Goal: Task Accomplishment & Management: Use online tool/utility

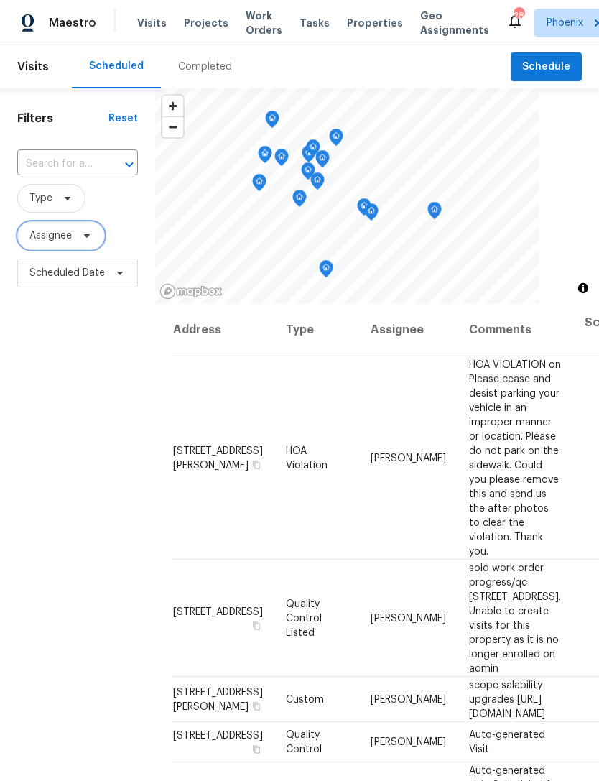
click at [85, 250] on span "Assignee" at bounding box center [61, 235] width 88 height 29
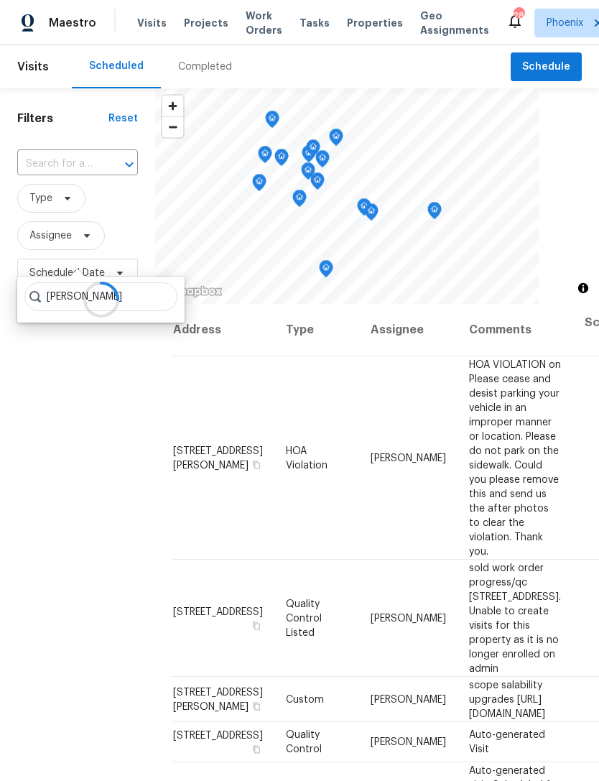
type input "Scott nicol"
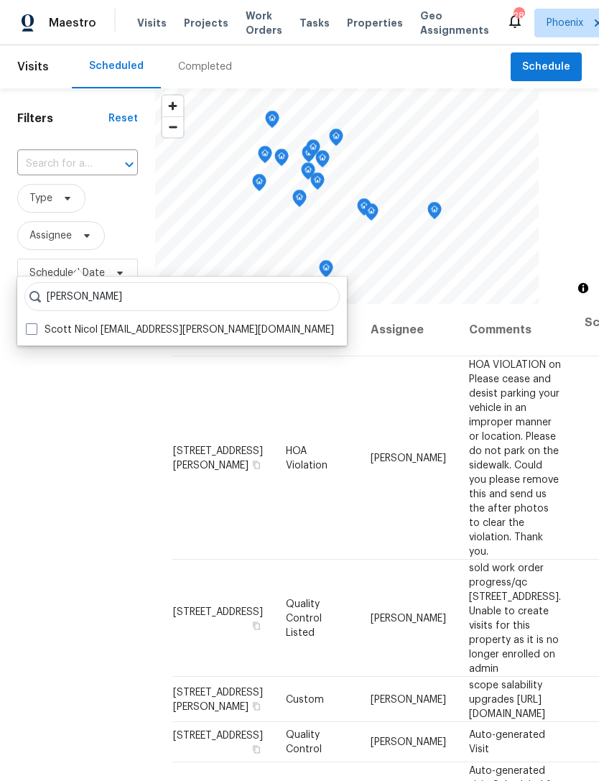
click at [203, 333] on label "Scott Nicol scott.nicol@opendoor.com" at bounding box center [180, 329] width 308 height 14
click at [35, 332] on input "Scott Nicol scott.nicol@opendoor.com" at bounding box center [30, 326] width 9 height 9
checkbox input "true"
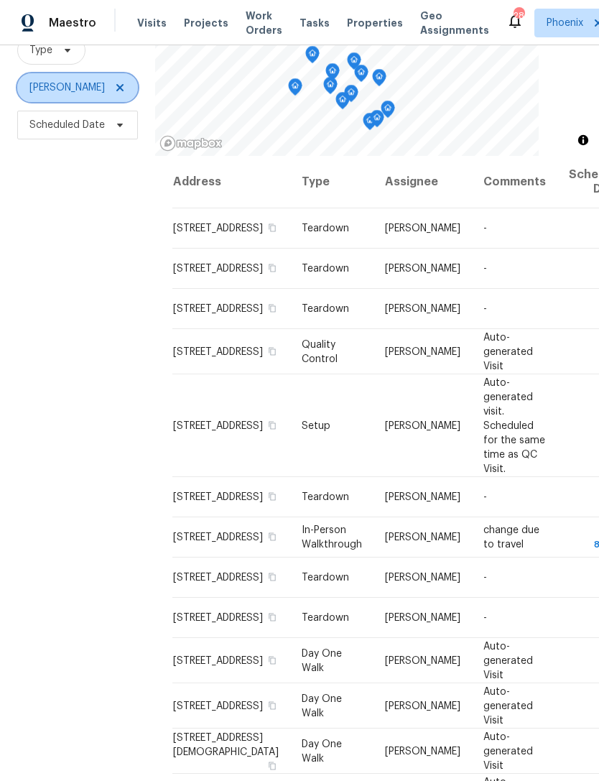
click at [114, 82] on icon at bounding box center [119, 87] width 11 height 11
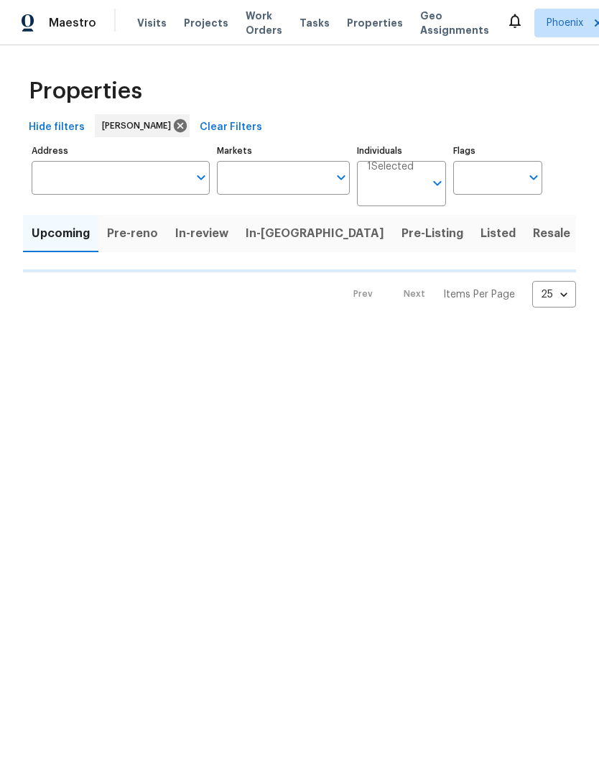
type input "100"
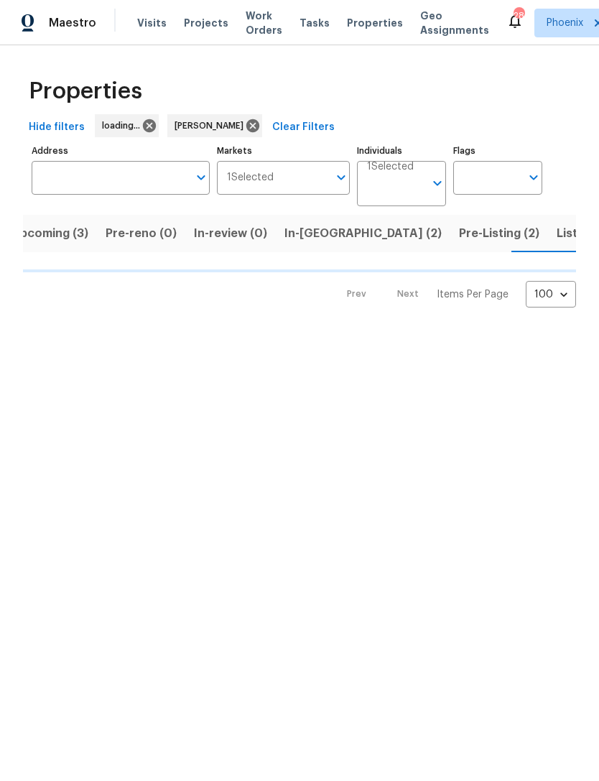
scroll to position [0, 27]
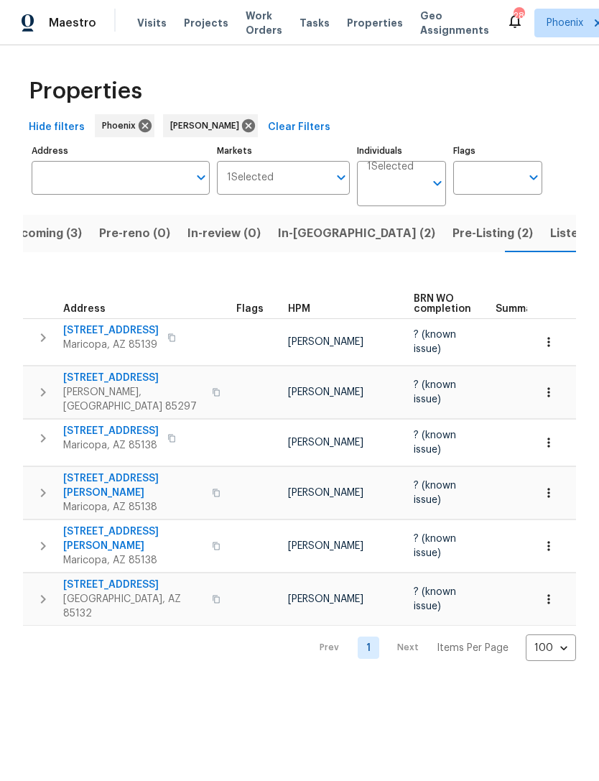
click at [550, 243] on span "Listed (16)" at bounding box center [580, 233] width 60 height 20
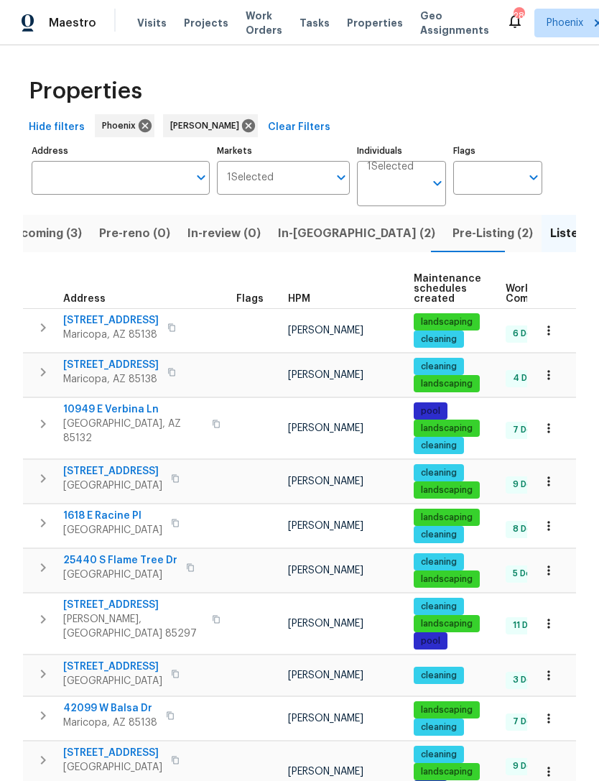
scroll to position [11, 0]
click at [96, 522] on span "1618 E Racine Pl" at bounding box center [112, 515] width 99 height 14
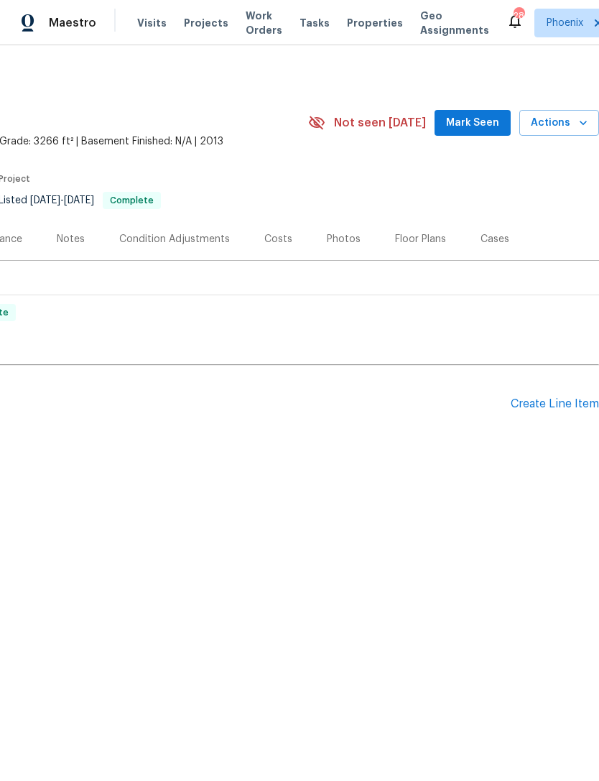
scroll to position [0, 213]
click at [563, 411] on div "Create Line Item" at bounding box center [555, 404] width 88 height 14
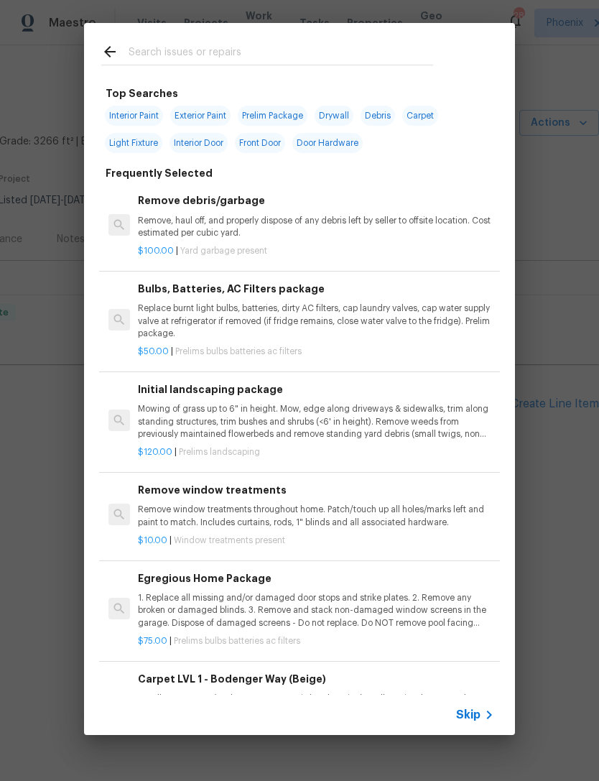
click at [224, 49] on input "text" at bounding box center [281, 54] width 305 height 22
click at [583, 262] on div "Top Searches Interior Paint Exterior Paint Prelim Package Drywall Debris Carpet…" at bounding box center [299, 379] width 599 height 758
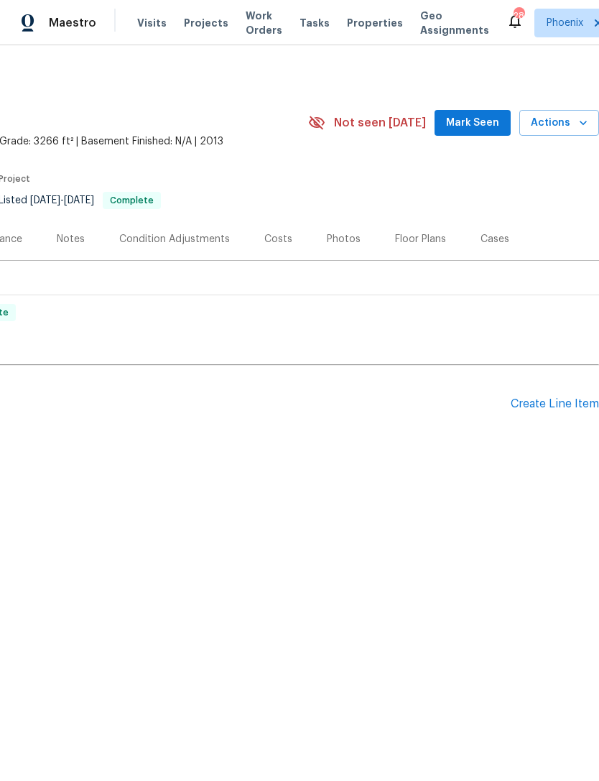
click at [565, 411] on div "Create Line Item" at bounding box center [555, 404] width 88 height 14
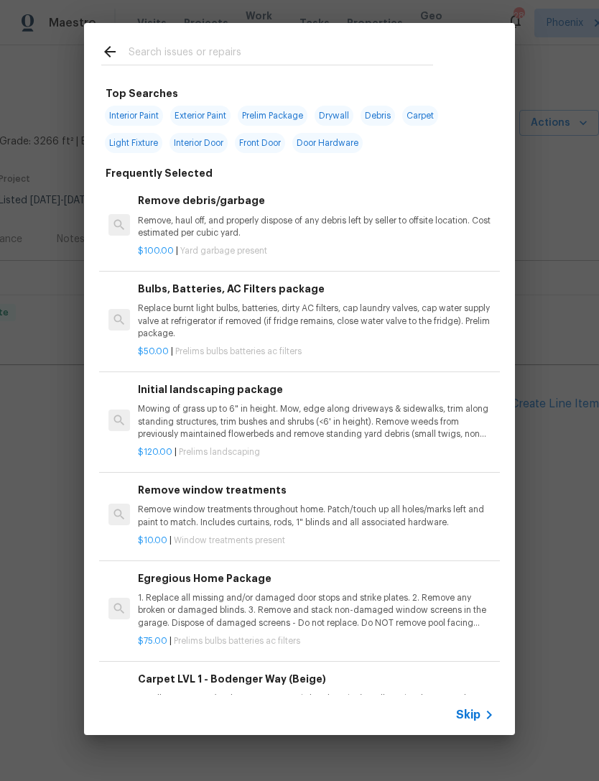
click at [210, 57] on input "text" at bounding box center [281, 54] width 305 height 22
type input "Exterior"
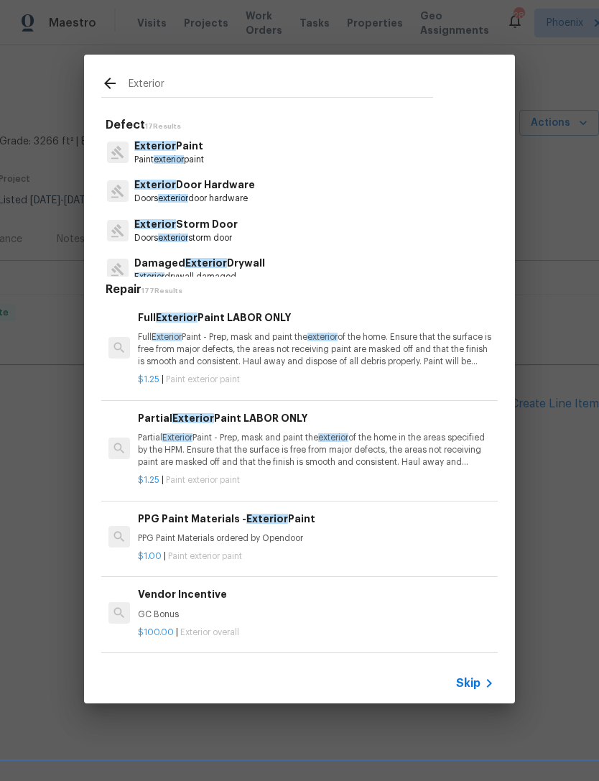
click at [378, 344] on p "Full Exterior Paint - Prep, mask and paint the exterior of the home. Ensure tha…" at bounding box center [316, 349] width 356 height 37
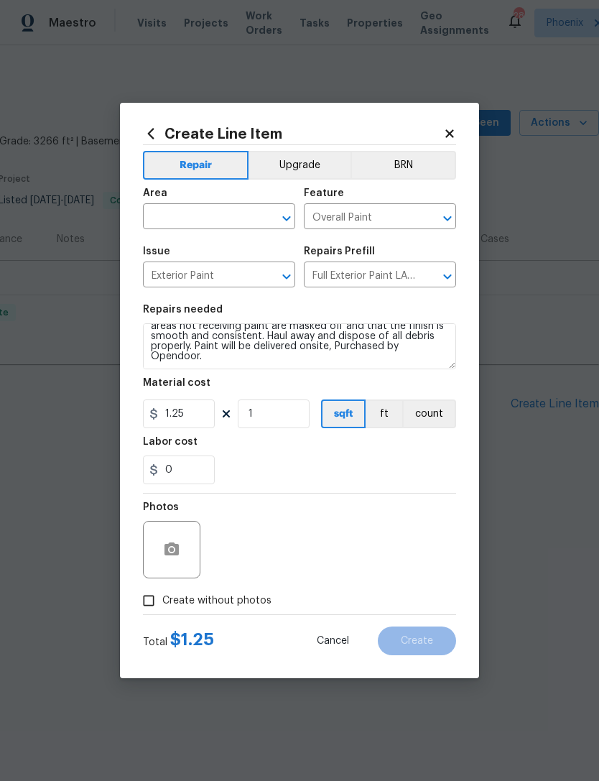
scroll to position [30, 0]
click at [176, 549] on icon "button" at bounding box center [171, 548] width 14 height 13
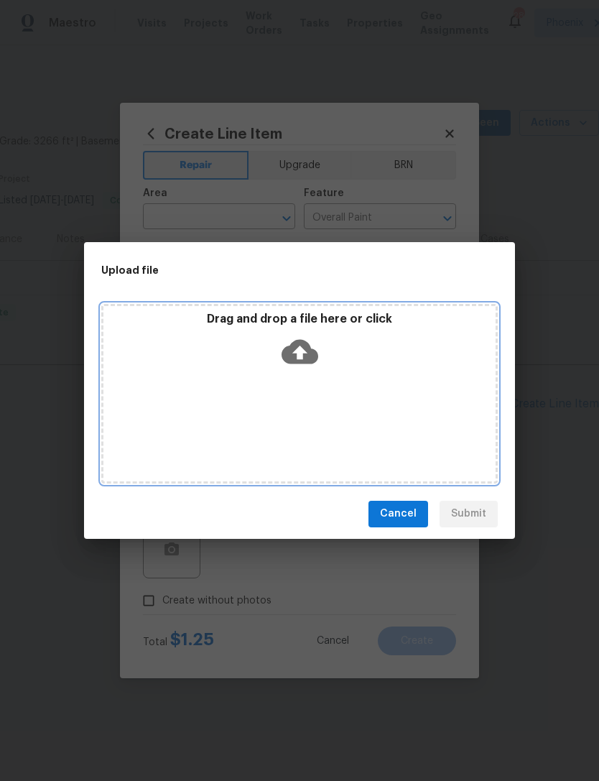
click at [327, 317] on p "Drag and drop a file here or click" at bounding box center [299, 319] width 392 height 15
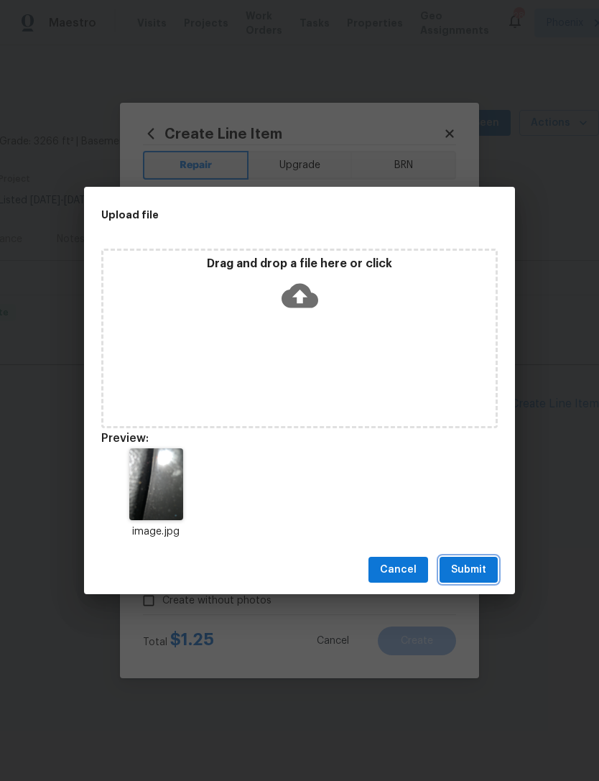
click at [473, 577] on span "Submit" at bounding box center [468, 570] width 35 height 18
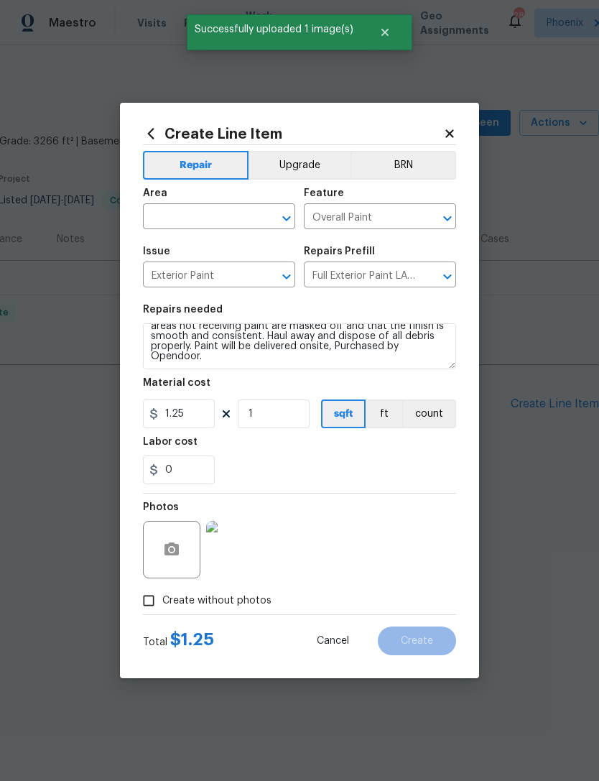
click at [251, 207] on input "text" at bounding box center [199, 218] width 112 height 22
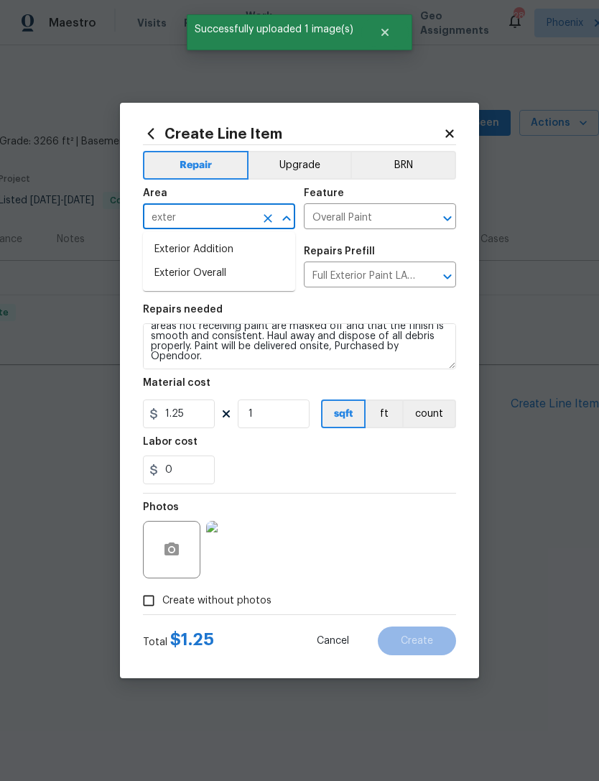
click at [225, 271] on li "Exterior Overall" at bounding box center [219, 273] width 152 height 24
type input "Exterior Overall"
click at [302, 480] on div "0" at bounding box center [299, 469] width 313 height 29
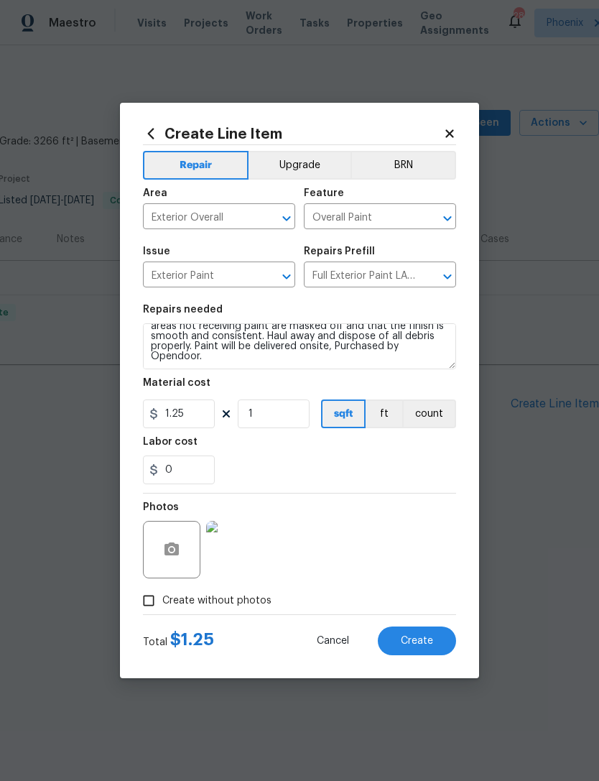
click at [147, 599] on input "Create without photos" at bounding box center [148, 600] width 27 height 27
click at [154, 606] on input "Create without photos" at bounding box center [148, 600] width 27 height 27
checkbox input "false"
click at [291, 420] on input "1" at bounding box center [274, 413] width 72 height 29
click at [292, 410] on input "32" at bounding box center [274, 413] width 72 height 29
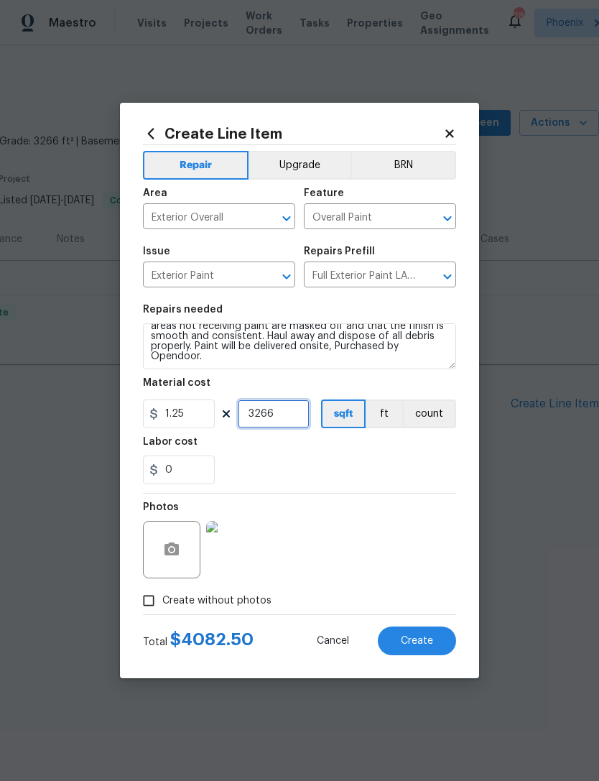
type input "3266"
click at [398, 459] on div "0" at bounding box center [299, 469] width 313 height 29
click at [427, 636] on span "Create" at bounding box center [417, 641] width 32 height 11
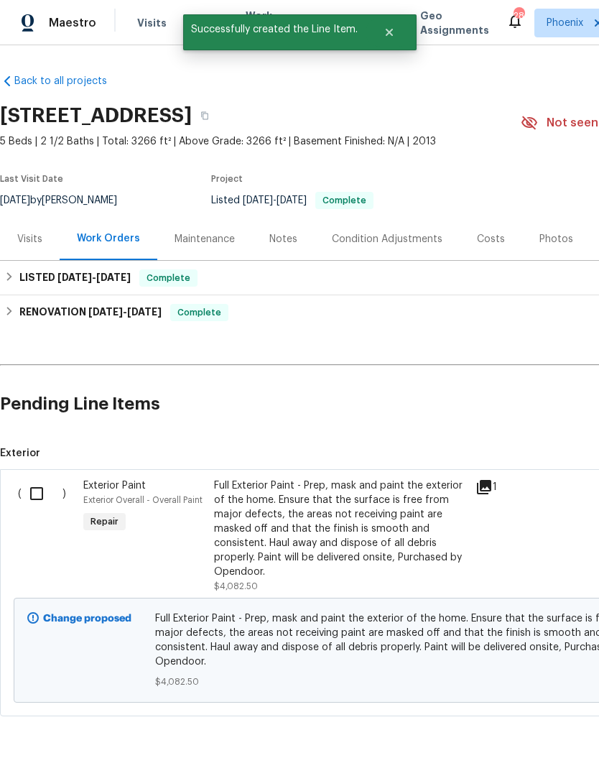
scroll to position [0, 0]
click at [35, 505] on input "checkbox" at bounding box center [42, 493] width 41 height 30
checkbox input "true"
click at [508, 737] on span "Create Work Order" at bounding box center [517, 745] width 96 height 18
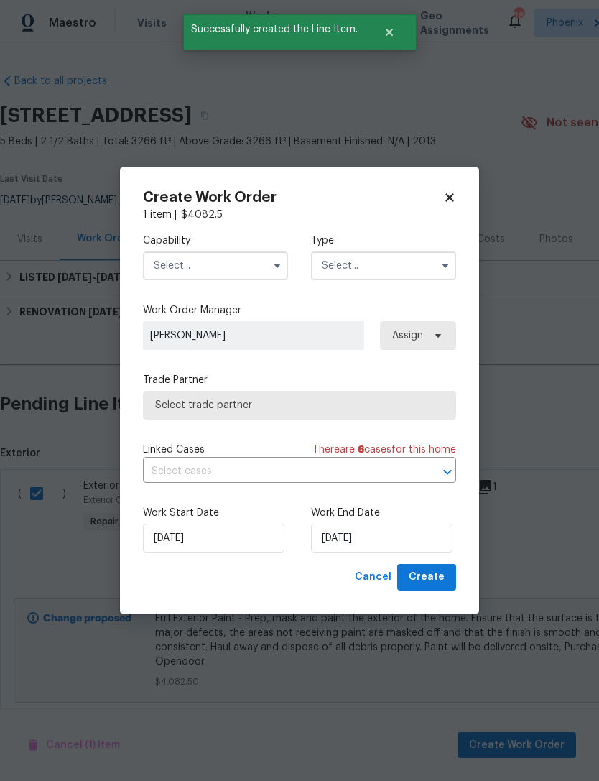
click at [256, 261] on input "text" at bounding box center [215, 265] width 145 height 29
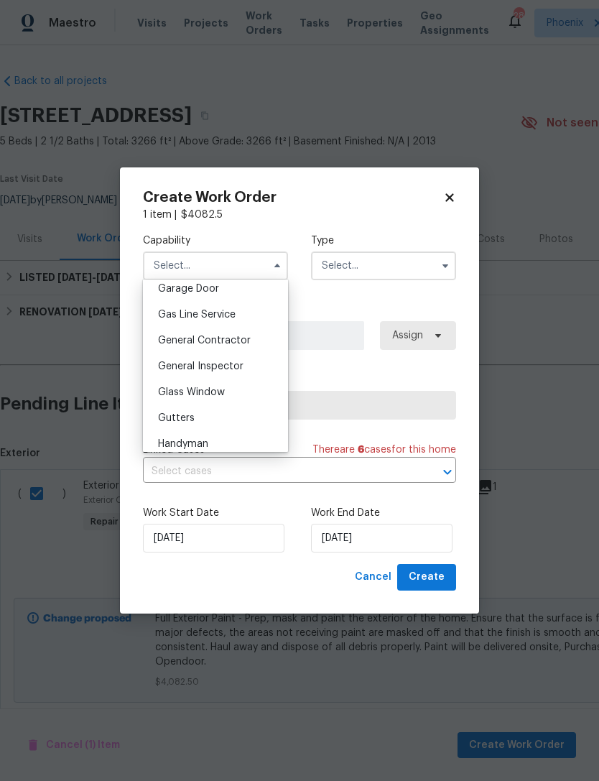
scroll to position [654, 0]
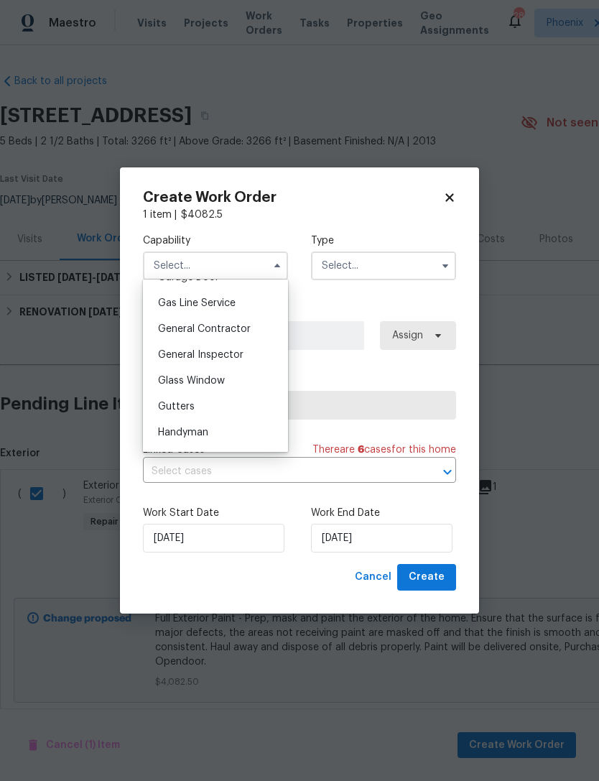
click at [236, 325] on span "General Contractor" at bounding box center [204, 329] width 93 height 10
type input "General Contractor"
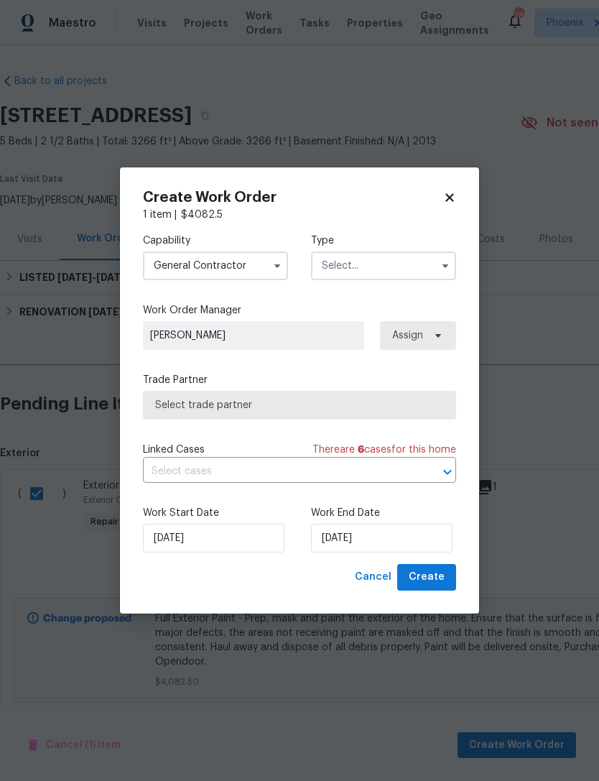
click at [429, 265] on input "text" at bounding box center [383, 265] width 145 height 29
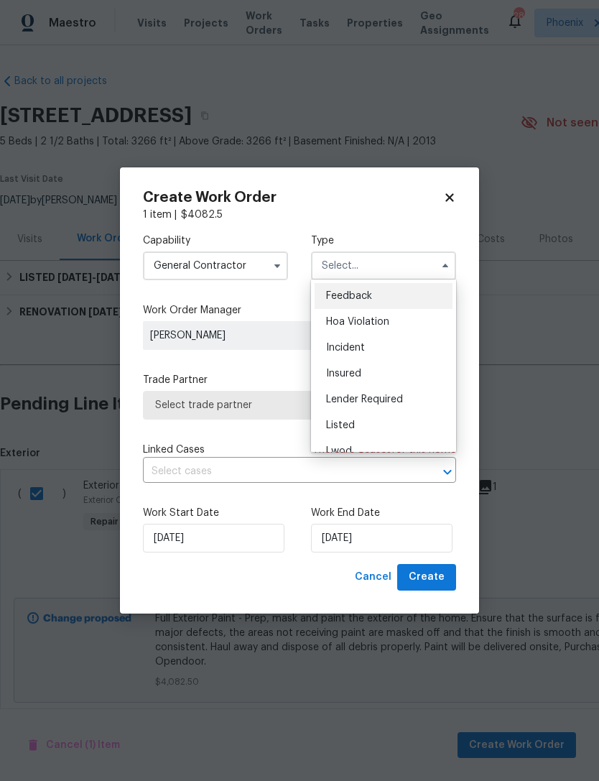
click at [441, 416] on div "Listed" at bounding box center [384, 425] width 138 height 26
click at [440, 416] on span "Select trade partner" at bounding box center [299, 405] width 313 height 29
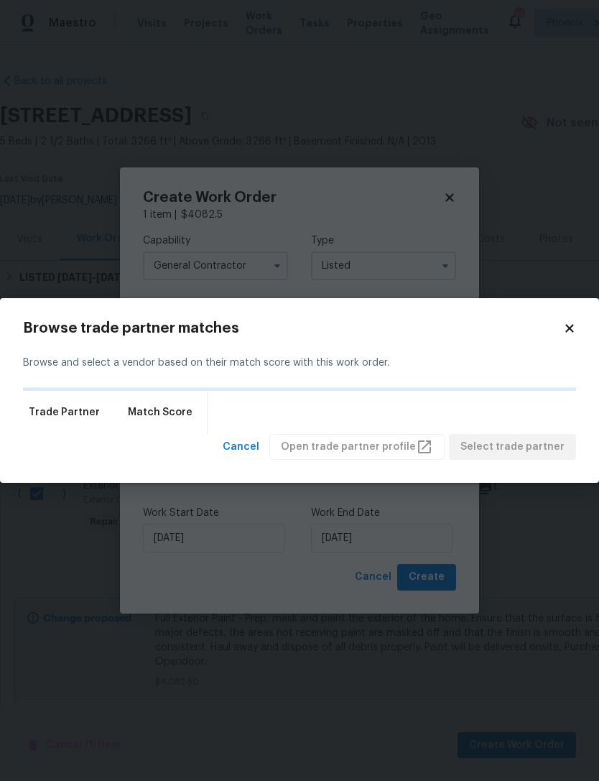
click at [575, 322] on icon at bounding box center [569, 328] width 13 height 13
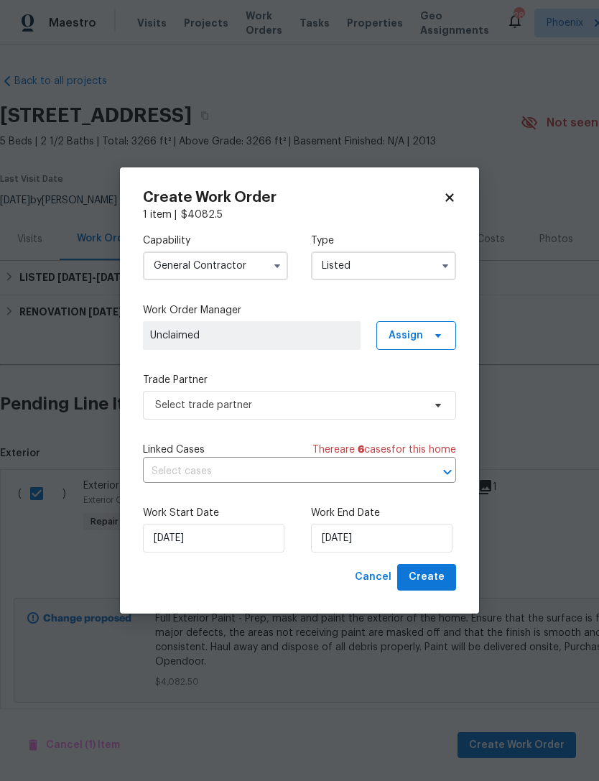
click at [395, 269] on input "Listed" at bounding box center [383, 265] width 145 height 29
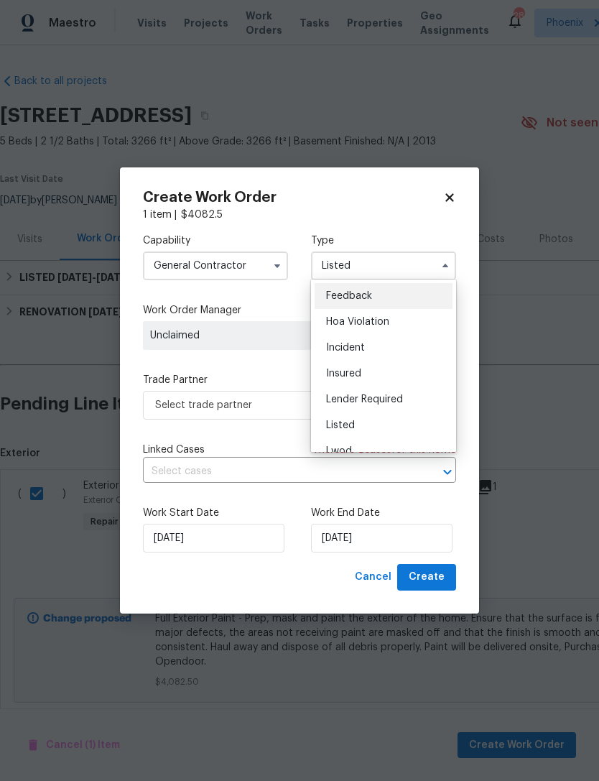
click at [378, 317] on span "Hoa Violation" at bounding box center [357, 322] width 63 height 10
type input "Hoa Violation"
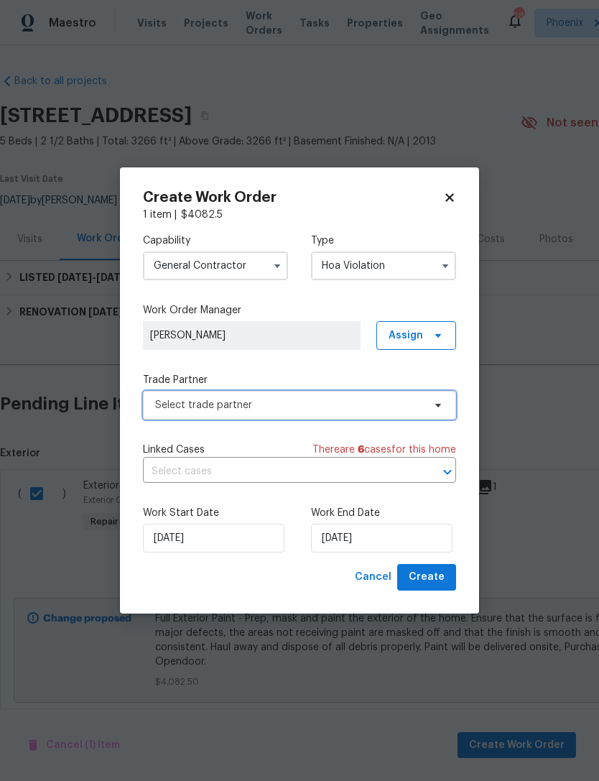
click at [293, 399] on span "Select trade partner" at bounding box center [289, 405] width 268 height 14
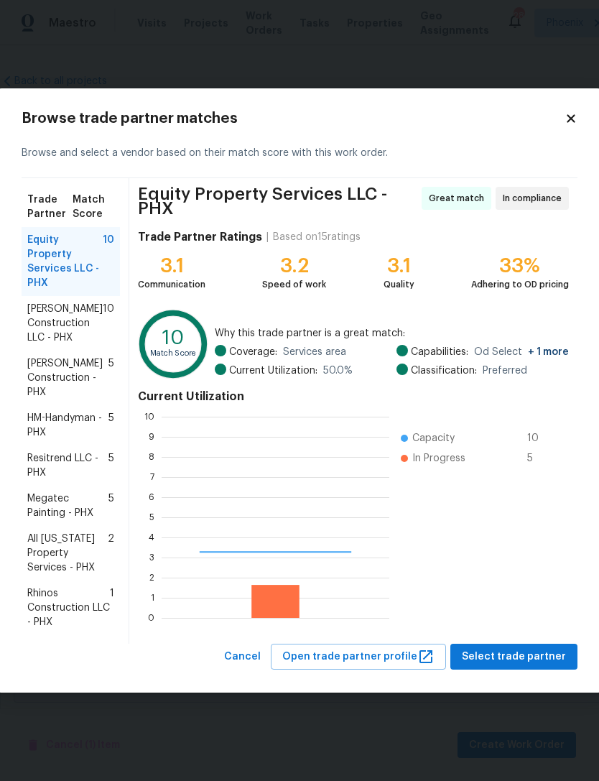
scroll to position [201, 228]
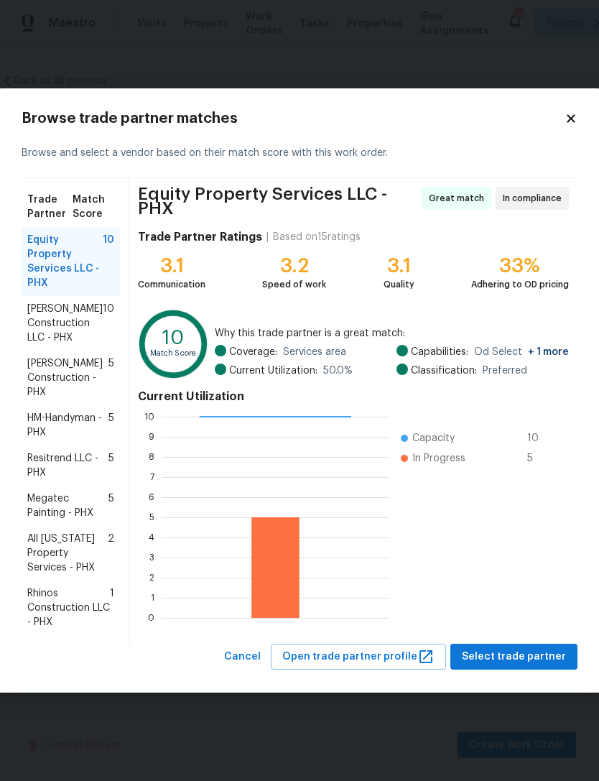
click at [57, 605] on span "Rhinos Construction LLC - PHX" at bounding box center [68, 607] width 83 height 43
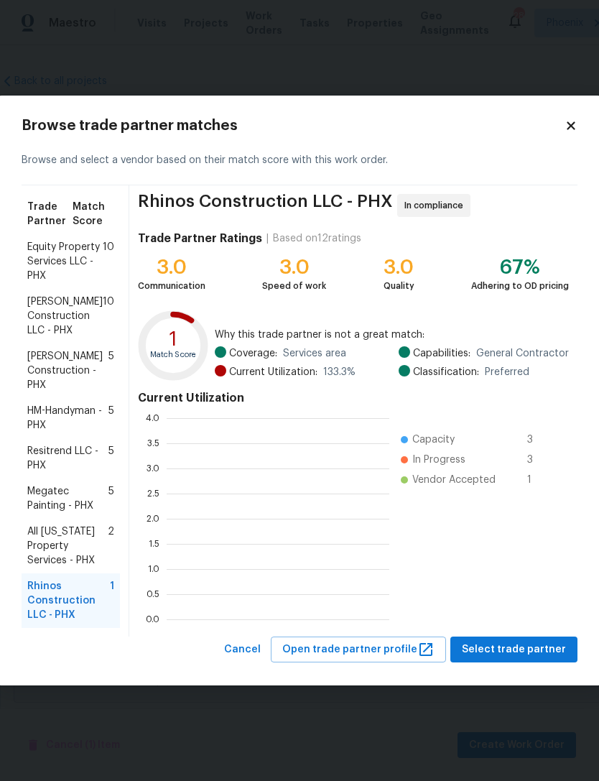
scroll to position [201, 223]
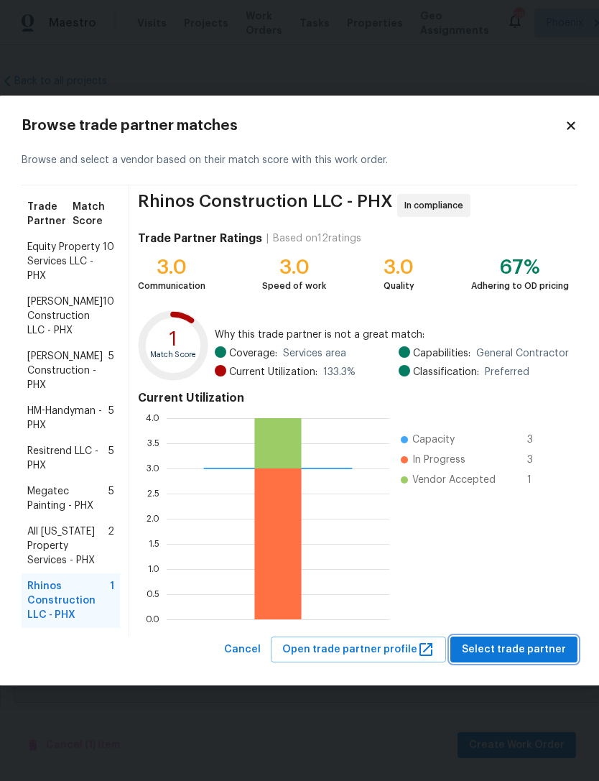
click at [537, 649] on span "Select trade partner" at bounding box center [514, 650] width 104 height 18
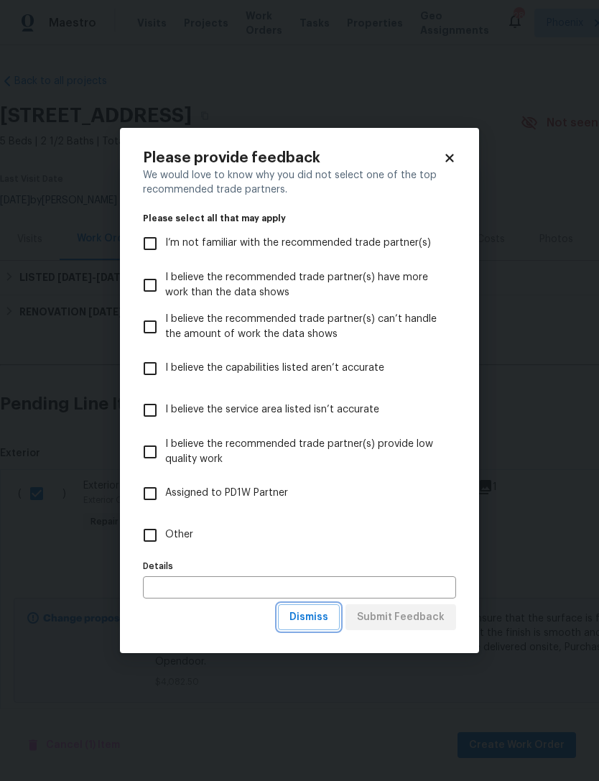
click at [314, 608] on button "Dismiss" at bounding box center [309, 617] width 62 height 27
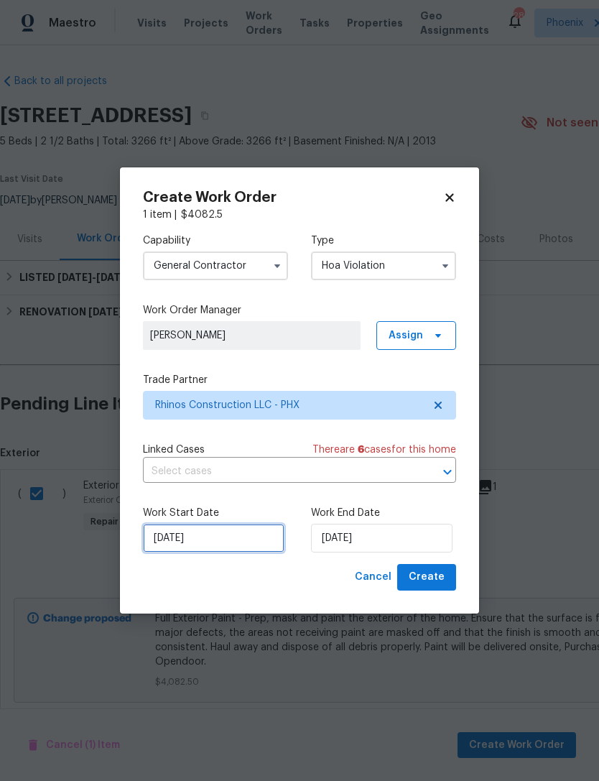
click at [233, 539] on input "9/17/2025" at bounding box center [213, 538] width 141 height 29
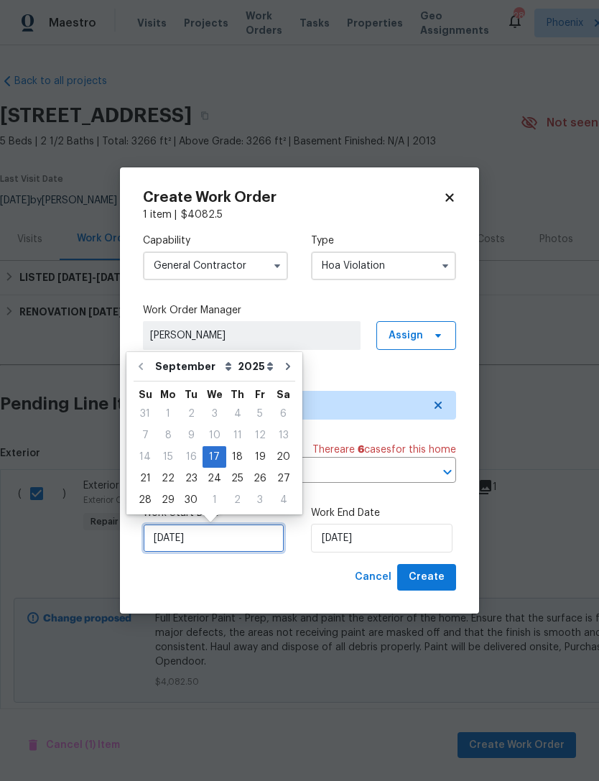
scroll to position [27, 0]
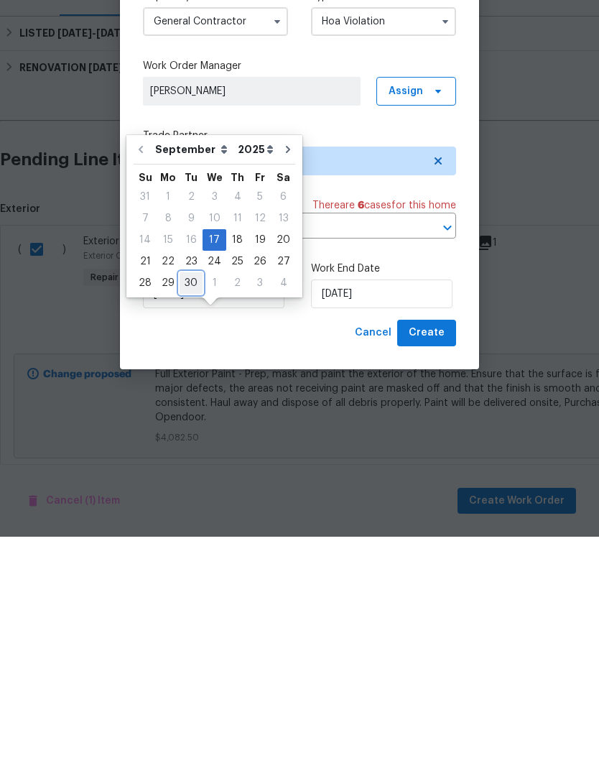
click at [188, 517] on div "30" at bounding box center [191, 527] width 23 height 20
type input "[DATE]"
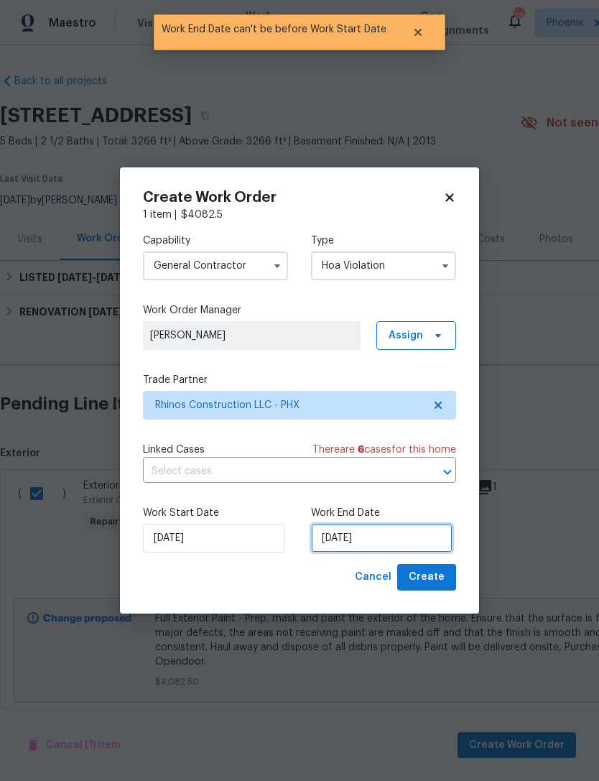
click at [423, 547] on input "[DATE]" at bounding box center [381, 538] width 141 height 29
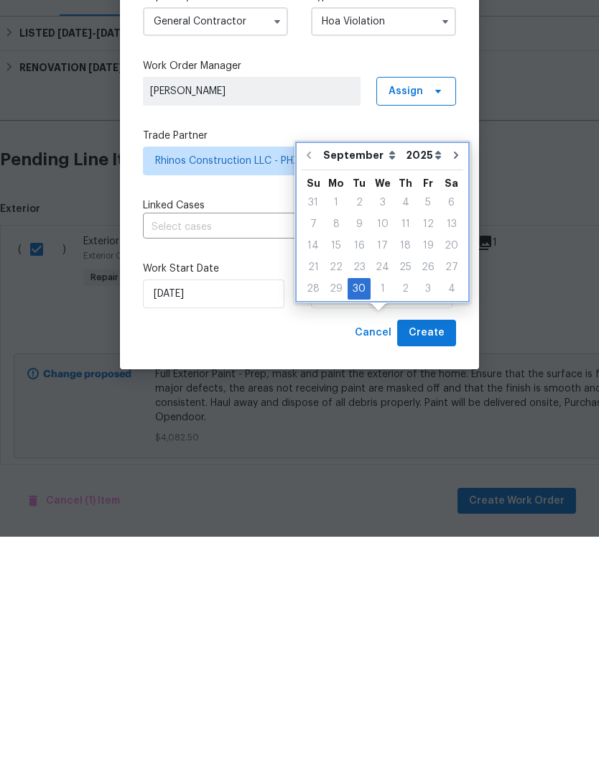
click at [450, 394] on icon "Go to next month" at bounding box center [455, 399] width 11 height 11
type input "10/30/2025"
select select "9"
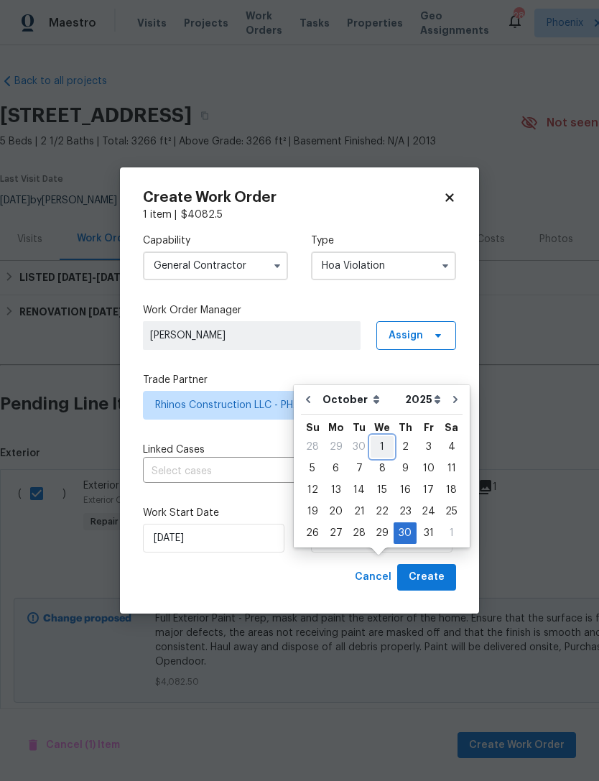
click at [382, 437] on div "1" at bounding box center [382, 447] width 23 height 20
type input "10/1/2025"
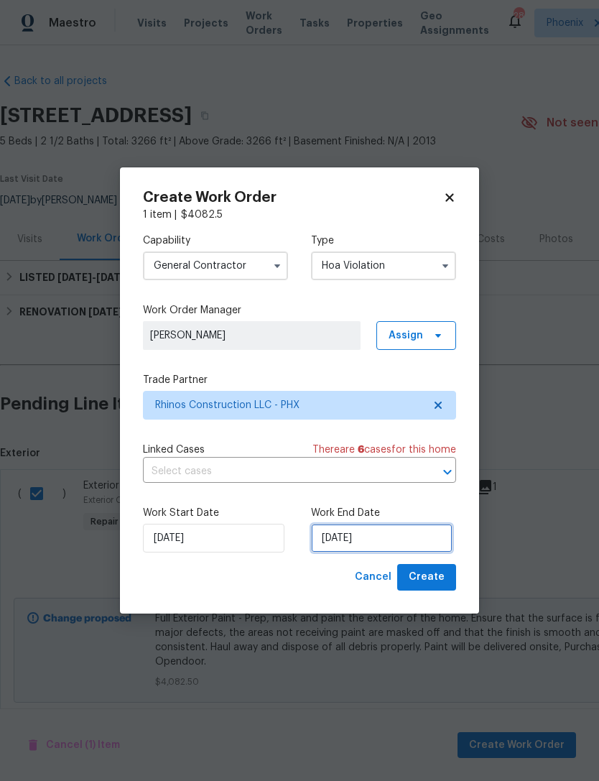
click at [414, 538] on input "10/1/2025" at bounding box center [381, 538] width 141 height 29
select select "9"
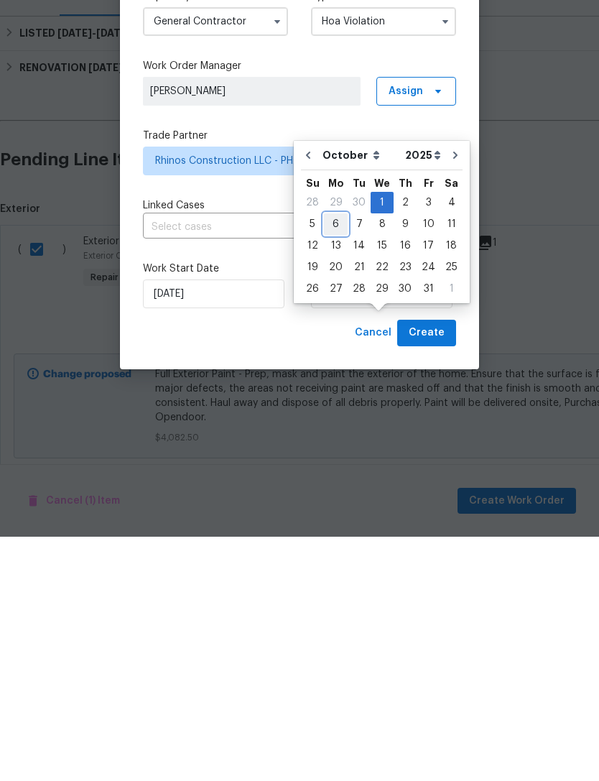
click at [336, 458] on div "6" at bounding box center [336, 468] width 24 height 20
type input "[DATE]"
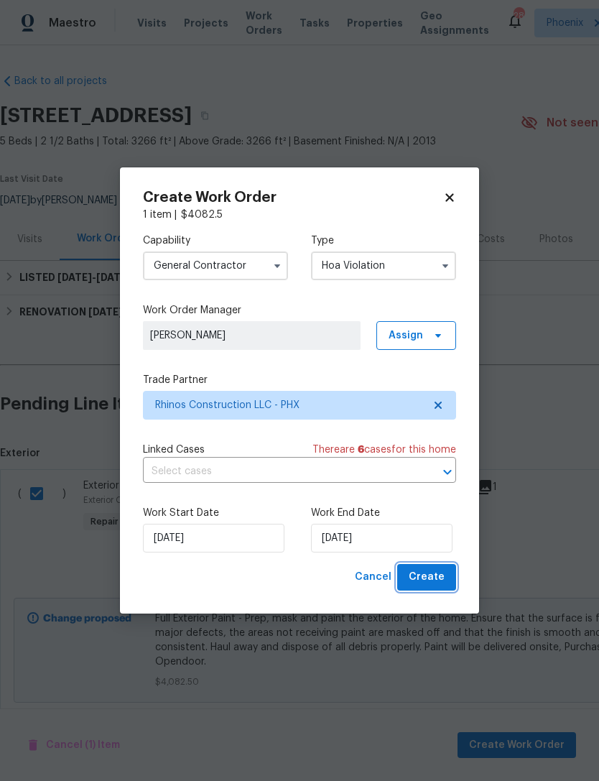
click at [432, 577] on span "Create" at bounding box center [427, 577] width 36 height 18
checkbox input "false"
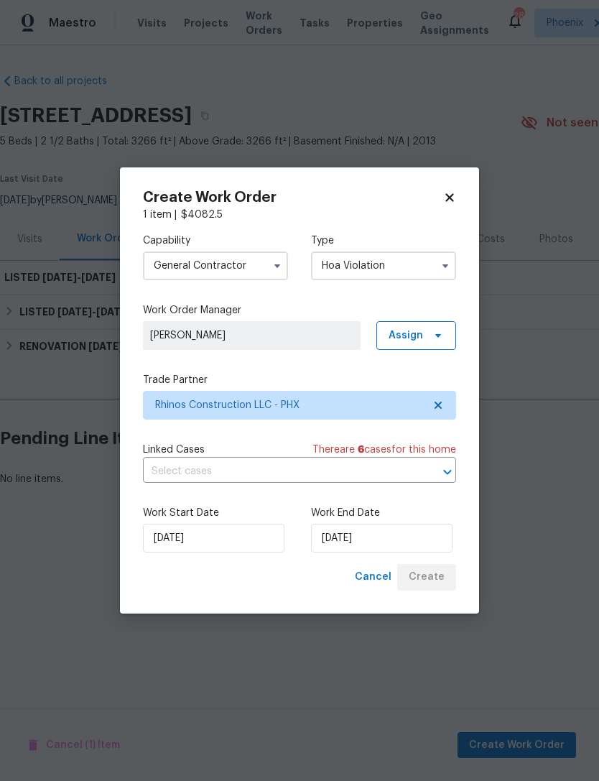
scroll to position [0, 0]
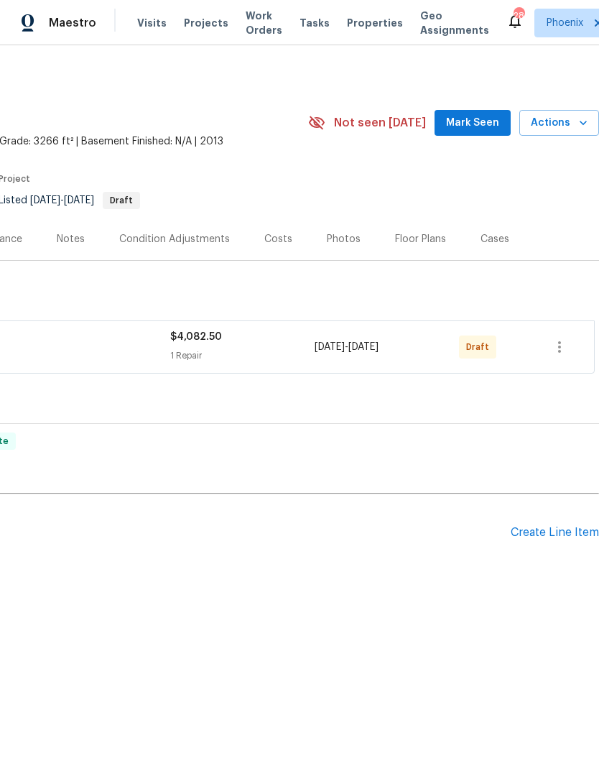
scroll to position [0, 213]
click at [560, 356] on icon "button" at bounding box center [559, 346] width 17 height 17
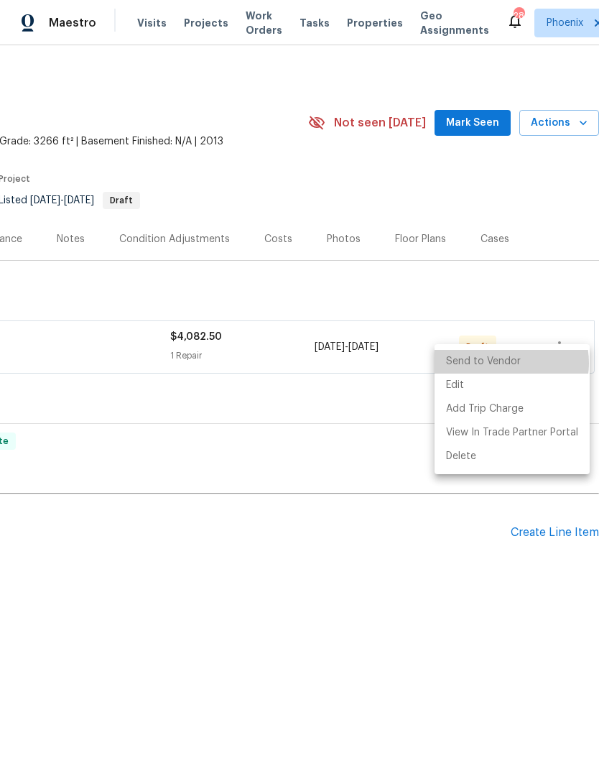
click at [501, 363] on li "Send to Vendor" at bounding box center [512, 362] width 155 height 24
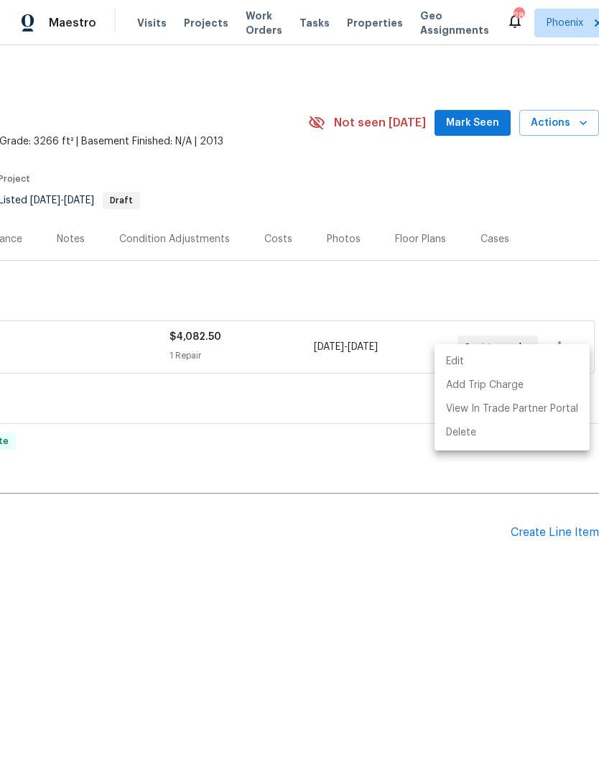
click at [369, 466] on div at bounding box center [299, 390] width 599 height 781
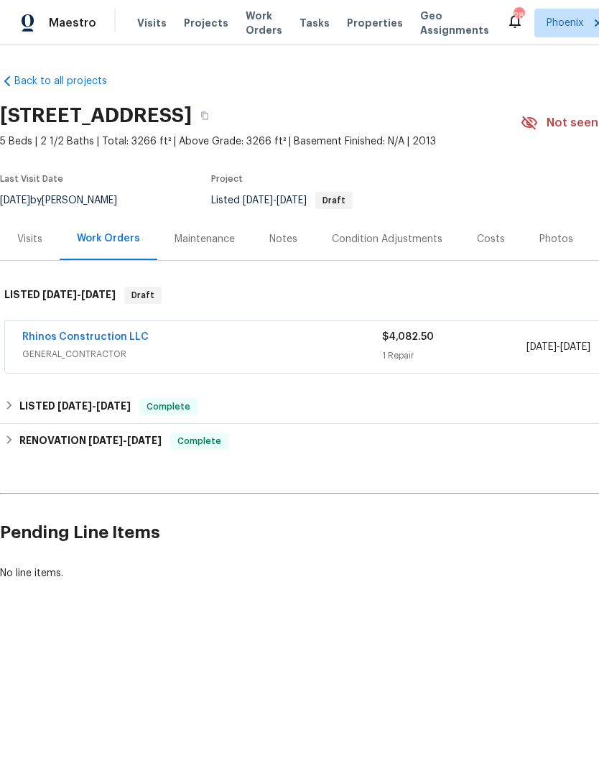
scroll to position [0, 0]
